Goal: Information Seeking & Learning: Check status

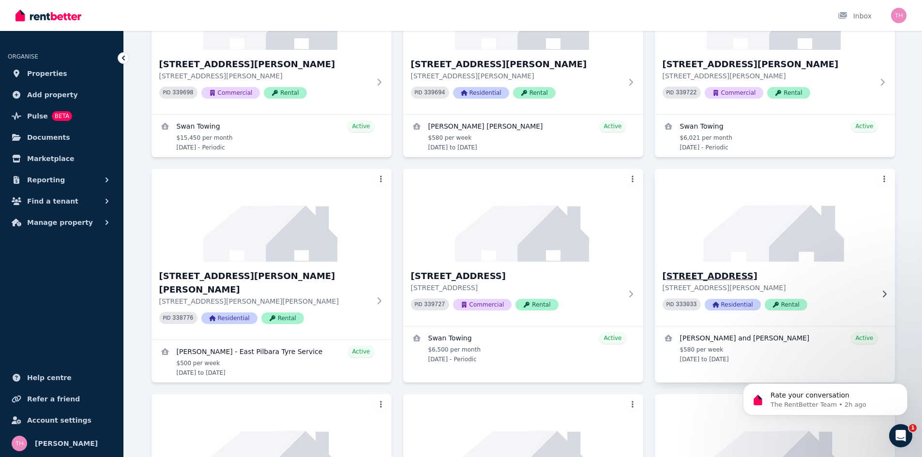
scroll to position [436, 0]
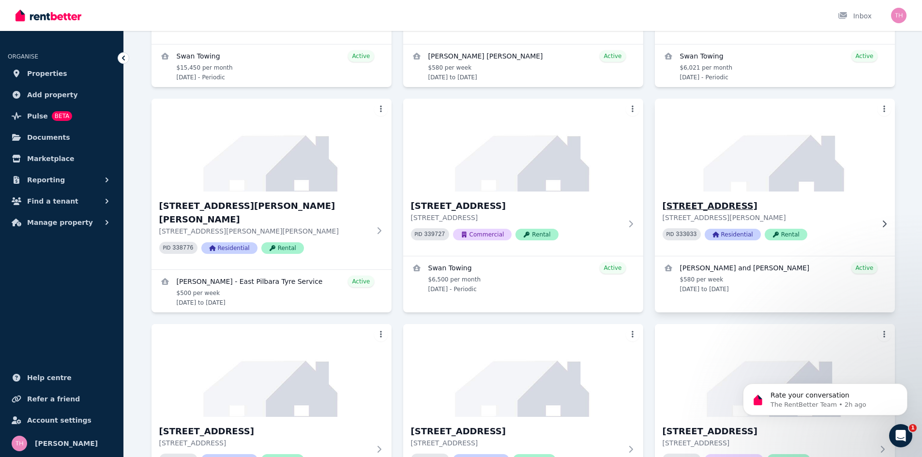
click at [706, 209] on h3 "[STREET_ADDRESS]" at bounding box center [768, 206] width 211 height 14
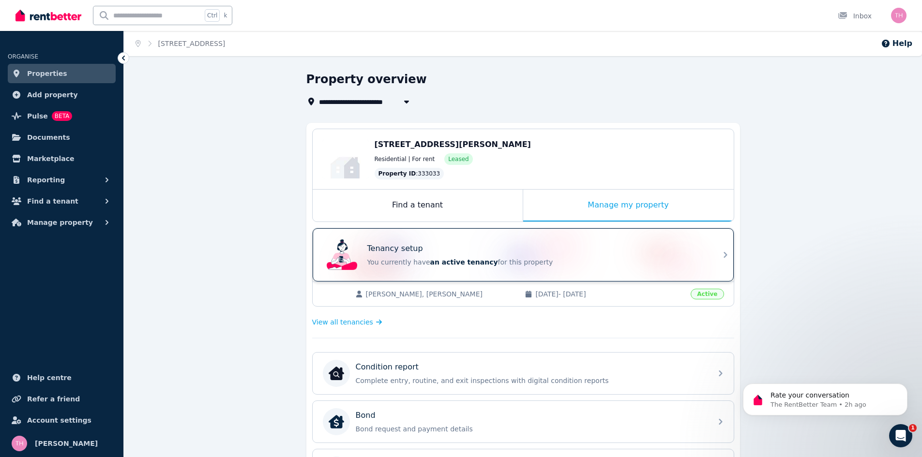
click at [530, 268] on div "Tenancy setup You currently have an active tenancy for this property" at bounding box center [514, 255] width 383 height 39
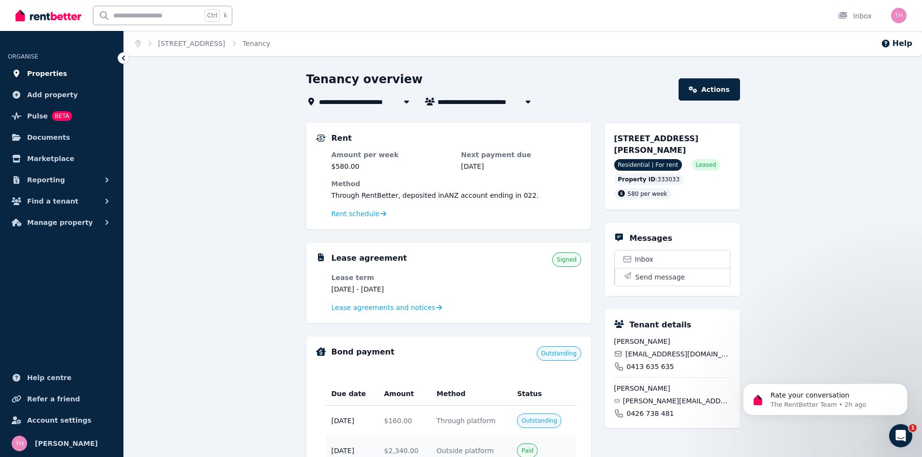
click at [45, 72] on span "Properties" at bounding box center [47, 74] width 40 height 12
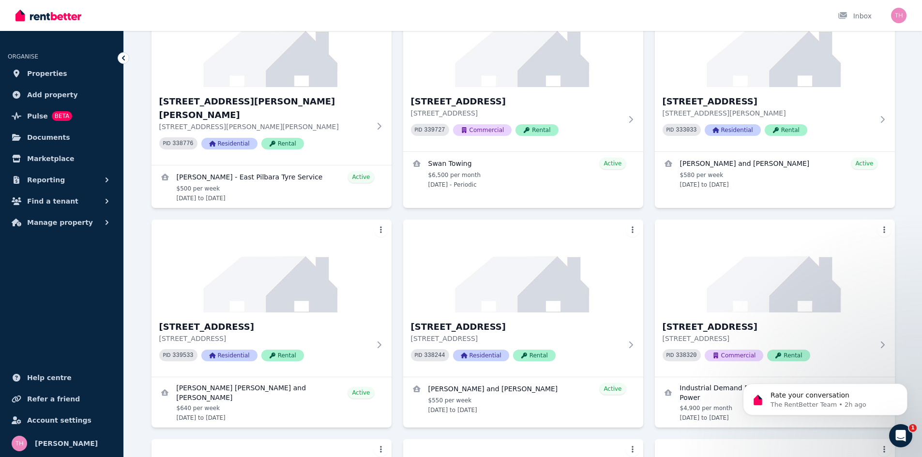
scroll to position [678, 0]
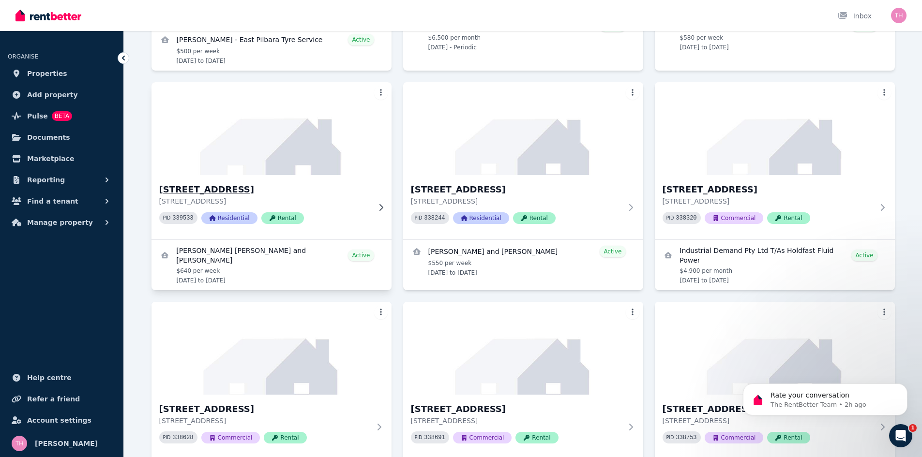
click at [198, 183] on h3 "[STREET_ADDRESS]" at bounding box center [264, 190] width 211 height 14
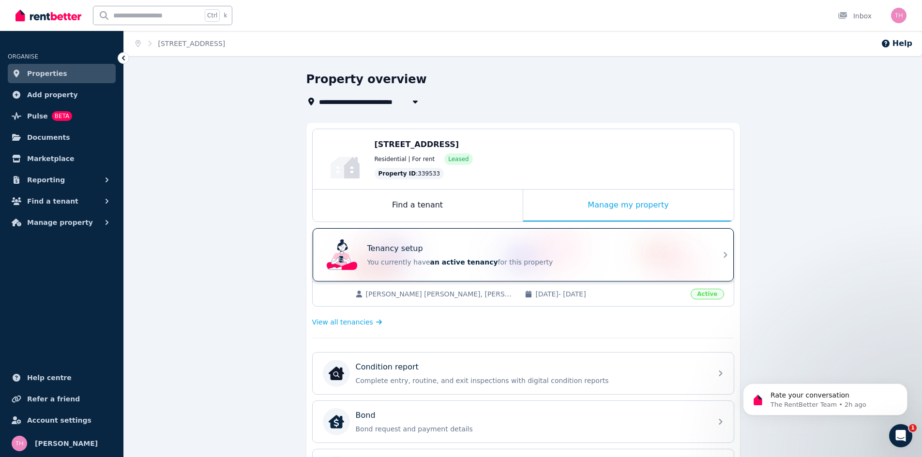
click at [435, 246] on div "Tenancy setup" at bounding box center [536, 249] width 339 height 12
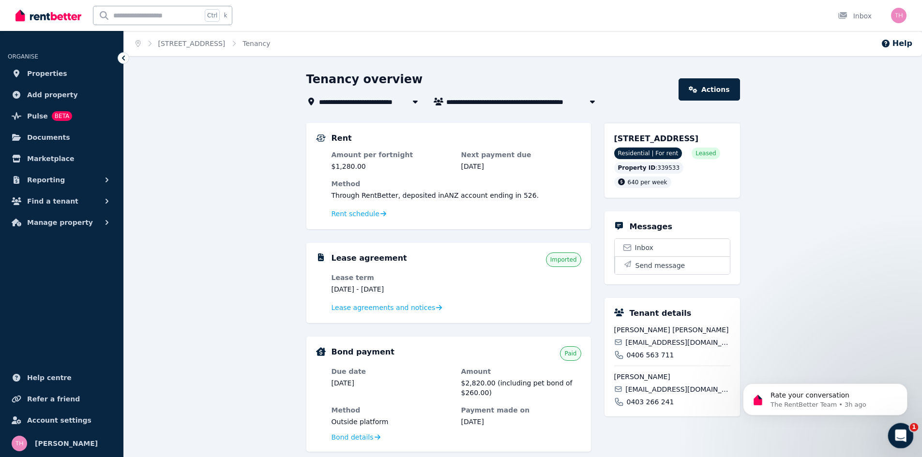
click at [895, 433] on icon "Open Intercom Messenger" at bounding box center [900, 435] width 16 height 16
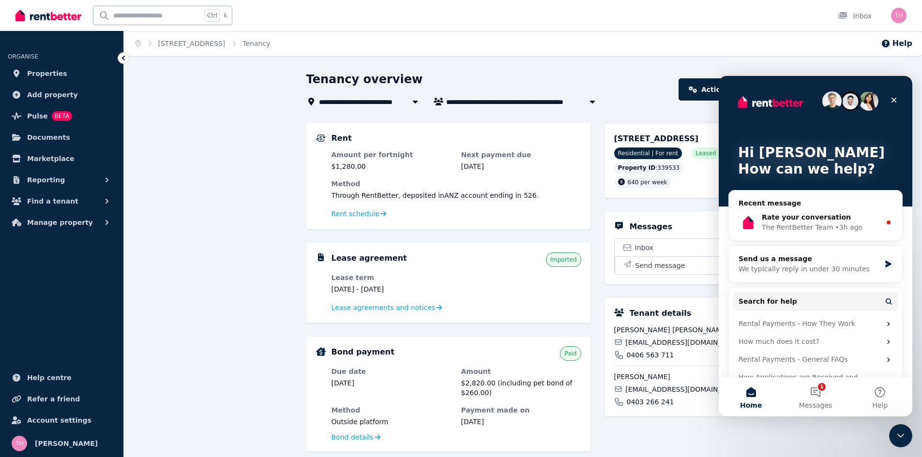
click at [171, 98] on div "**********" at bounding box center [523, 389] width 798 height 634
